Goal: Information Seeking & Learning: Learn about a topic

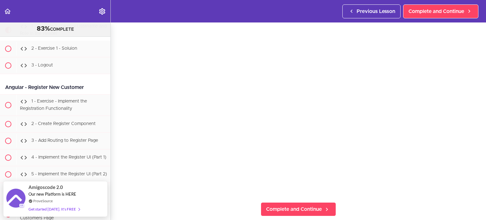
scroll to position [30, 0]
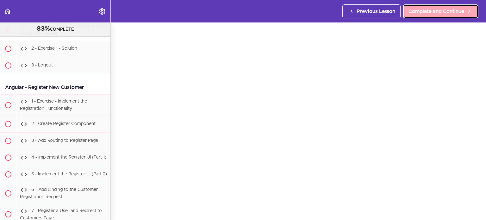
click at [424, 13] on span "Complete and Continue" at bounding box center [436, 12] width 56 height 8
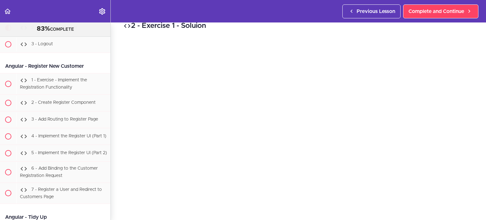
scroll to position [43, 0]
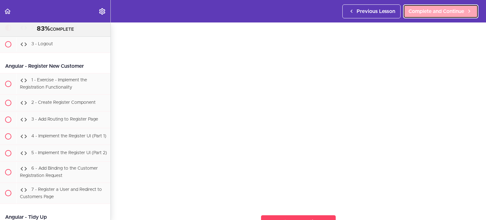
click at [436, 15] on link "Complete and Continue" at bounding box center [440, 11] width 75 height 14
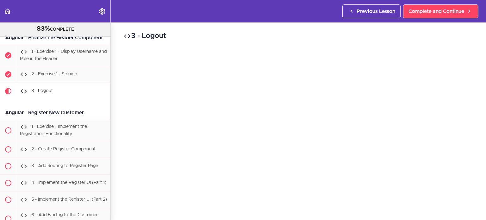
scroll to position [13997, 0]
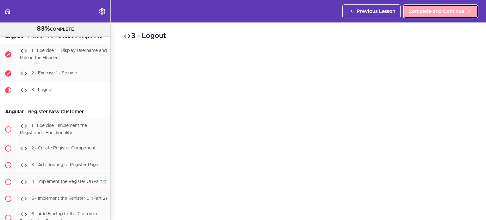
click at [413, 8] on span "Complete and Continue" at bounding box center [436, 12] width 56 height 8
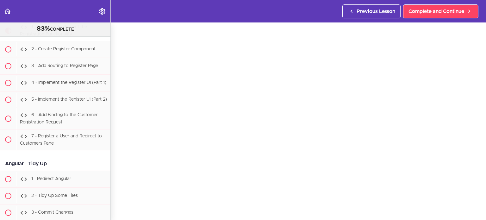
scroll to position [25, 0]
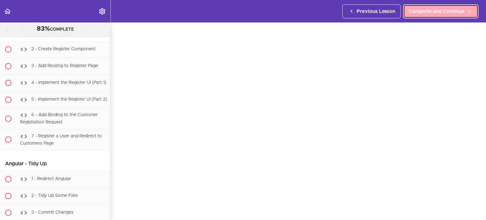
click at [455, 17] on link "Complete and Continue" at bounding box center [440, 11] width 75 height 14
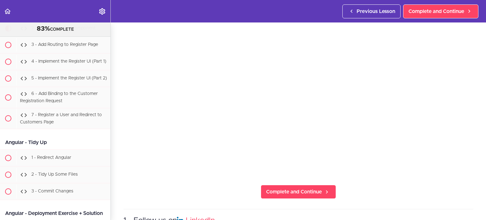
scroll to position [73, 0]
